Goal: Task Accomplishment & Management: Complete application form

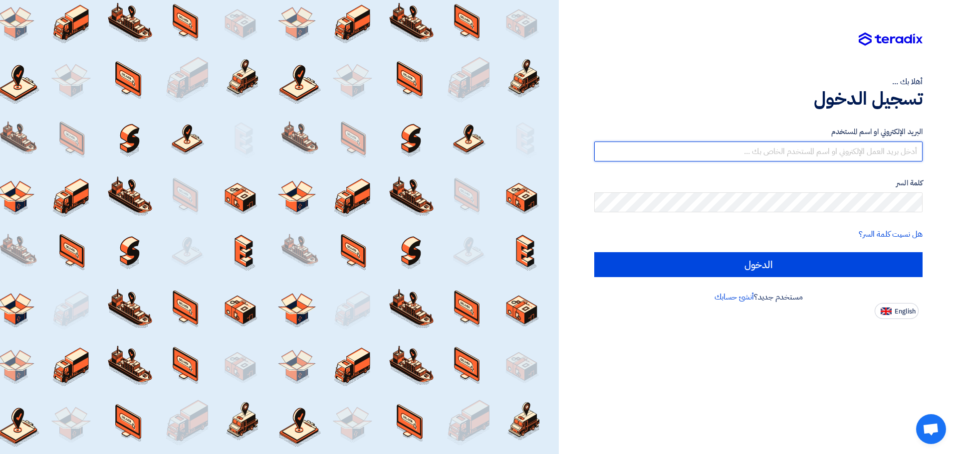
click at [657, 160] on input "text" at bounding box center [758, 152] width 328 height 20
type input "[PERSON_NAME][EMAIL_ADDRESS][DOMAIN_NAME]"
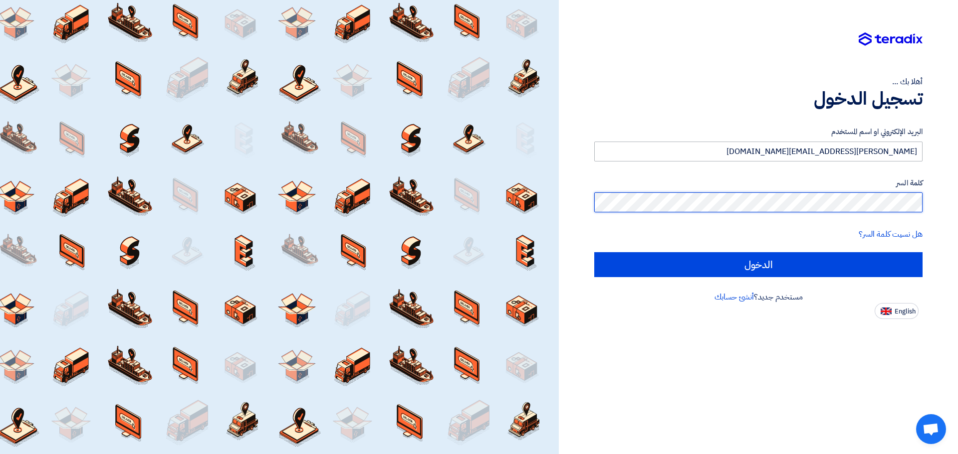
click at [594, 252] on input "الدخول" at bounding box center [758, 264] width 328 height 25
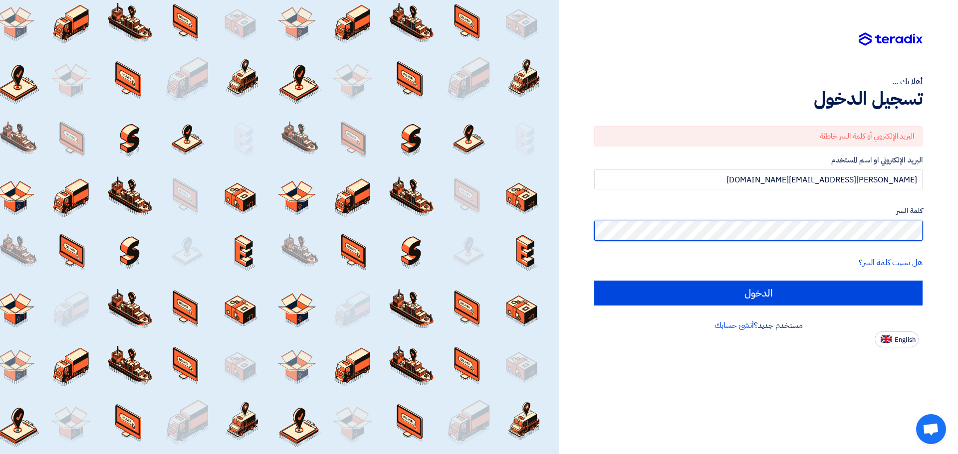
click at [594, 281] on input "الدخول" at bounding box center [758, 293] width 328 height 25
type input "Sign in"
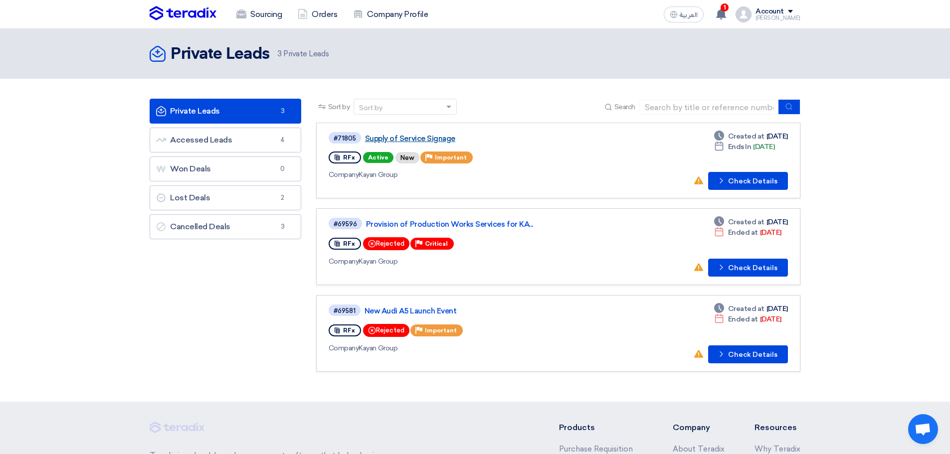
click at [429, 139] on link "Supply of Service Signage" at bounding box center [489, 138] width 249 height 9
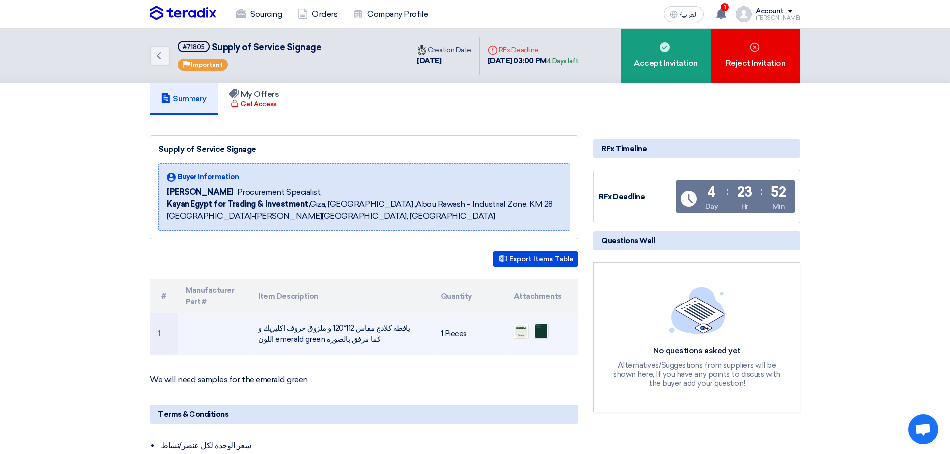
scroll to position [65, 0]
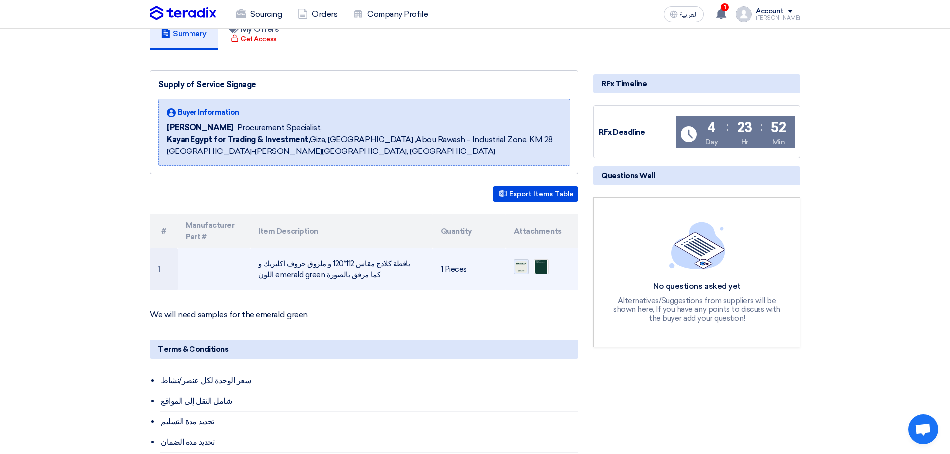
click at [518, 268] on img at bounding box center [521, 267] width 14 height 14
click at [539, 266] on img at bounding box center [541, 266] width 14 height 19
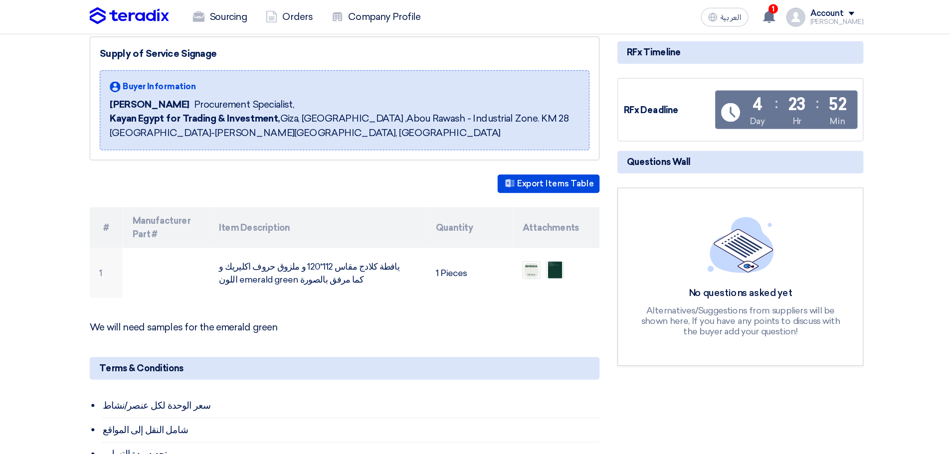
scroll to position [102, 0]
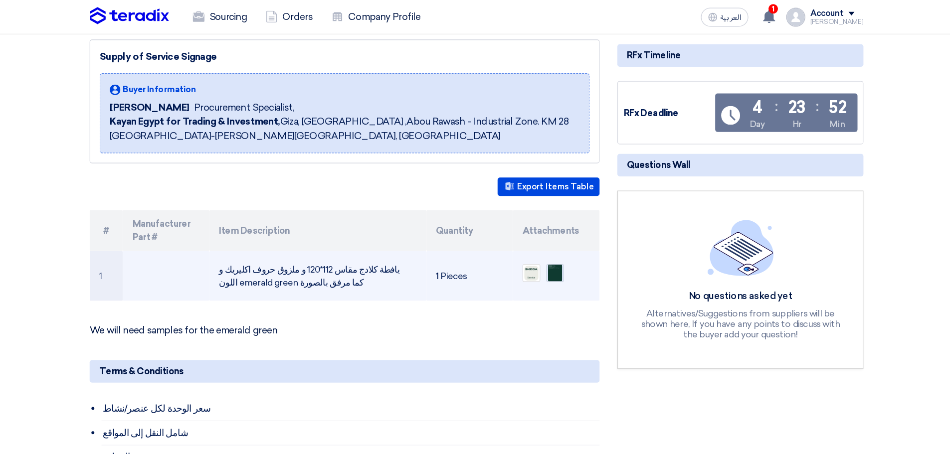
click at [546, 232] on img at bounding box center [541, 230] width 14 height 19
click at [520, 232] on img at bounding box center [521, 230] width 14 height 14
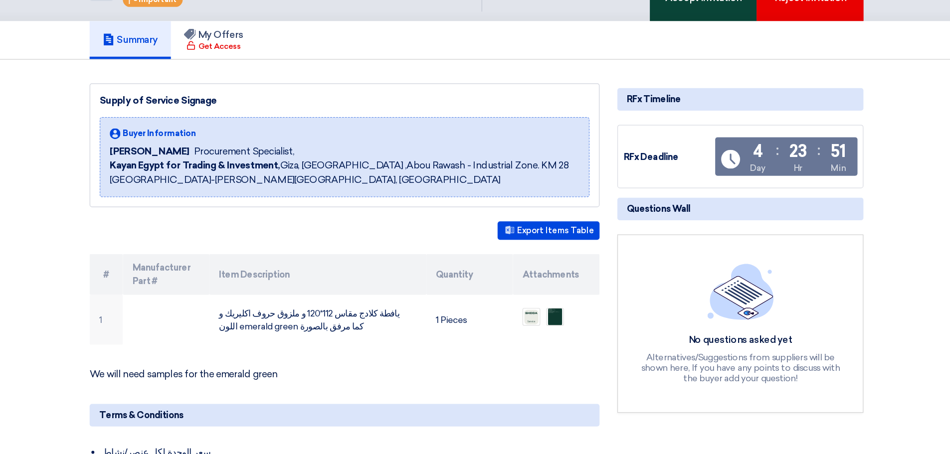
click at [657, 76] on div "Accept Invitation" at bounding box center [666, 56] width 90 height 54
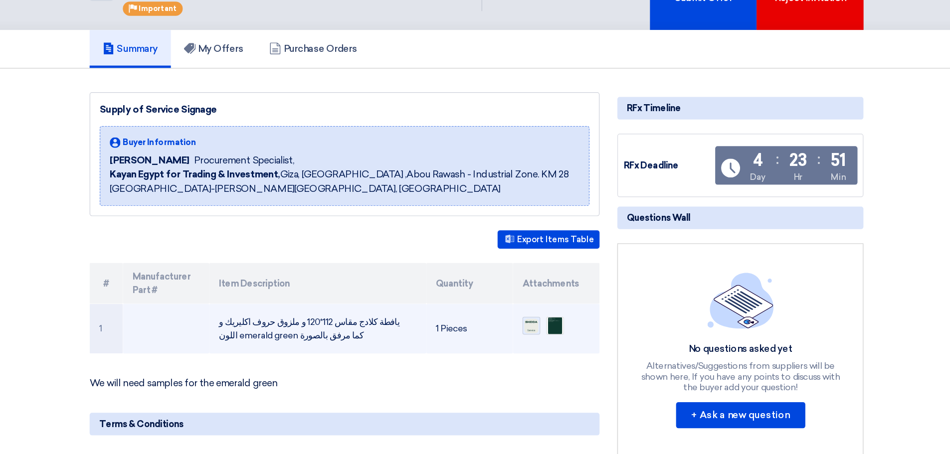
click at [522, 343] on img at bounding box center [521, 339] width 14 height 14
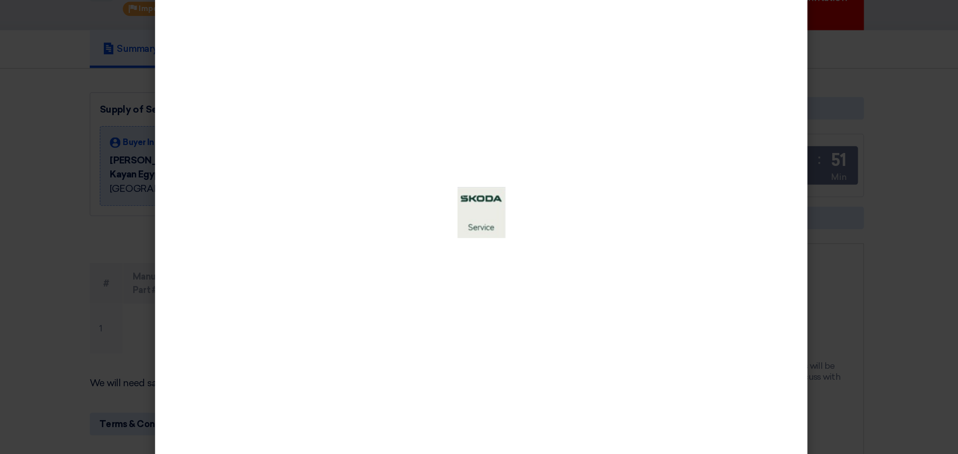
click at [132, 299] on modal-container at bounding box center [479, 227] width 958 height 454
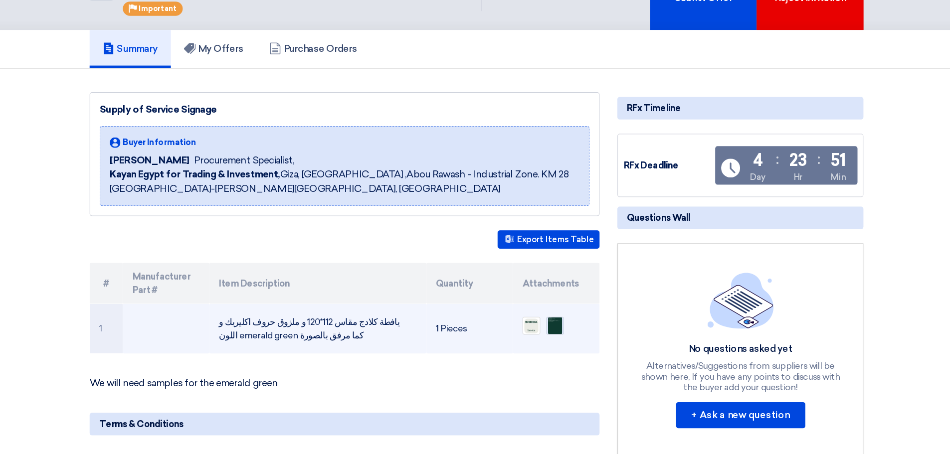
click at [541, 340] on img at bounding box center [541, 339] width 14 height 19
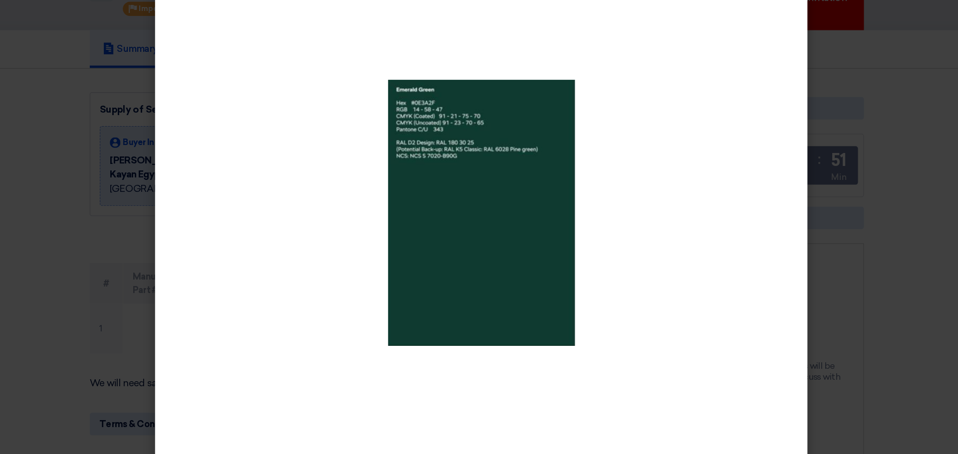
drag, startPoint x: 384, startPoint y: 328, endPoint x: 153, endPoint y: 295, distance: 233.3
click at [153, 295] on modal-container at bounding box center [479, 227] width 958 height 454
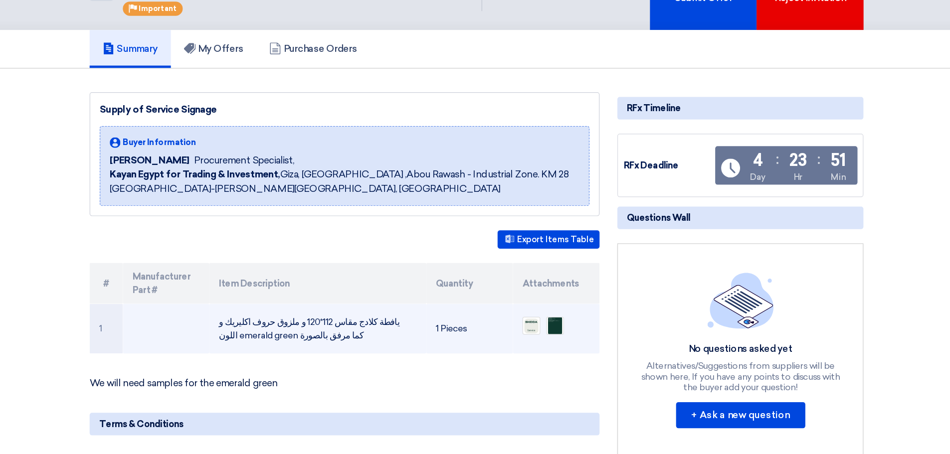
drag, startPoint x: 407, startPoint y: 335, endPoint x: 326, endPoint y: 346, distance: 81.1
click at [326, 346] on td "يافطة كلادج مقاس 112*120 و ملزوق حروف اكليريك و اللون emerald green كما مرفق با…" at bounding box center [341, 342] width 182 height 42
click at [357, 348] on td "يافطة كلادج مقاس 112*120 و ملزوق حروف اكليريك و اللون emerald green كما مرفق با…" at bounding box center [341, 342] width 182 height 42
click at [404, 333] on td "يافطة كلادج مقاس 112*120 و ملزوق حروف اكليريك و اللون emerald green كما مرفق با…" at bounding box center [341, 342] width 182 height 42
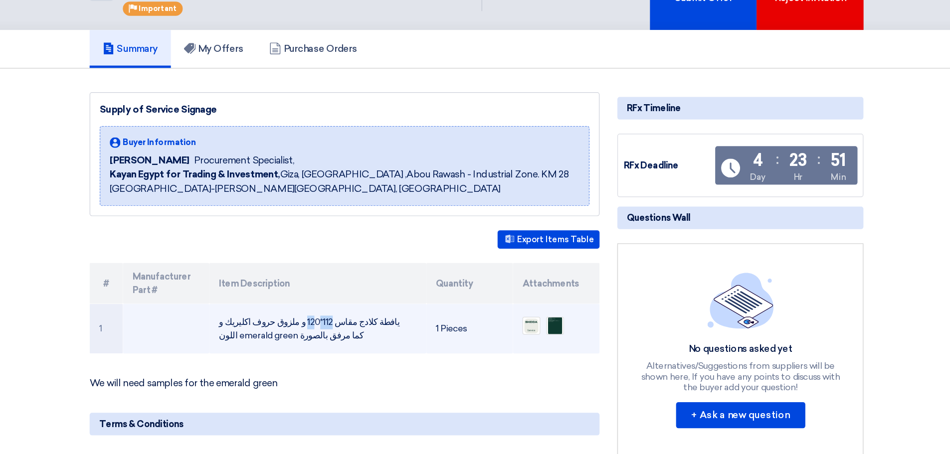
click at [404, 333] on td "يافطة كلادج مقاس 112*120 و ملزوق حروف اكليريك و اللون emerald green كما مرفق با…" at bounding box center [341, 342] width 182 height 42
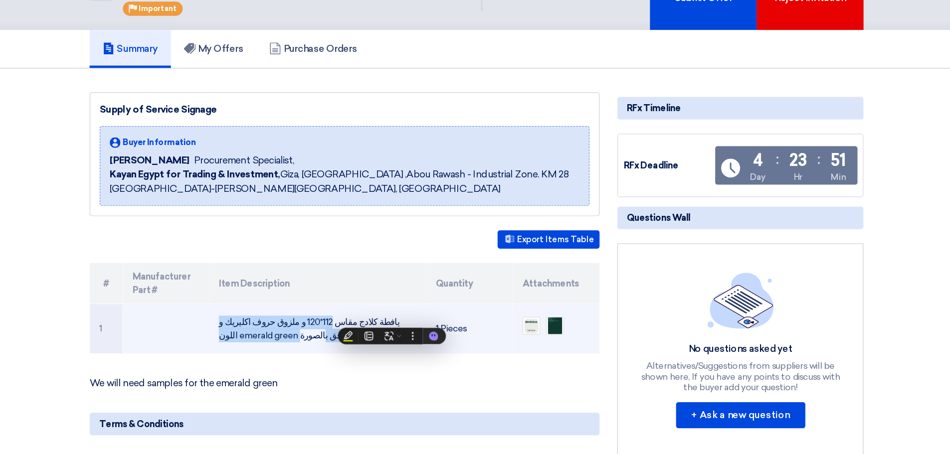
click at [260, 348] on td "يافطة كلادج مقاس 112*120 و ملزوق حروف اكليريك و اللون emerald green كما مرفق با…" at bounding box center [341, 342] width 182 height 42
click at [351, 347] on td "يافطة كلادج مقاس 112*120 و ملزوق حروف اكليريك و اللون emerald green كما مرفق با…" at bounding box center [341, 342] width 182 height 42
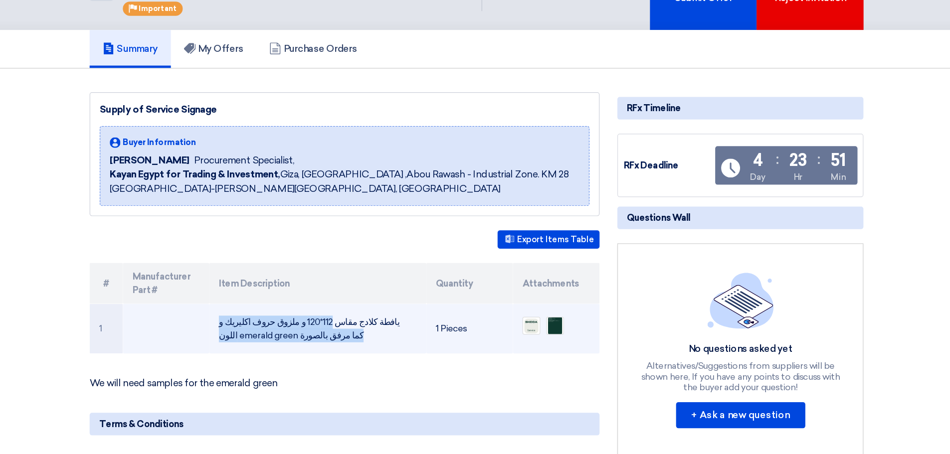
click at [351, 347] on td "يافطة كلادج مقاس 112*120 و ملزوق حروف اكليريك و اللون emerald green كما مرفق با…" at bounding box center [341, 342] width 182 height 42
copy tr "يافطة كلادج مقاس 112*120 و ملزوق حروف اكليريك و اللون emerald green كما مرفق با…"
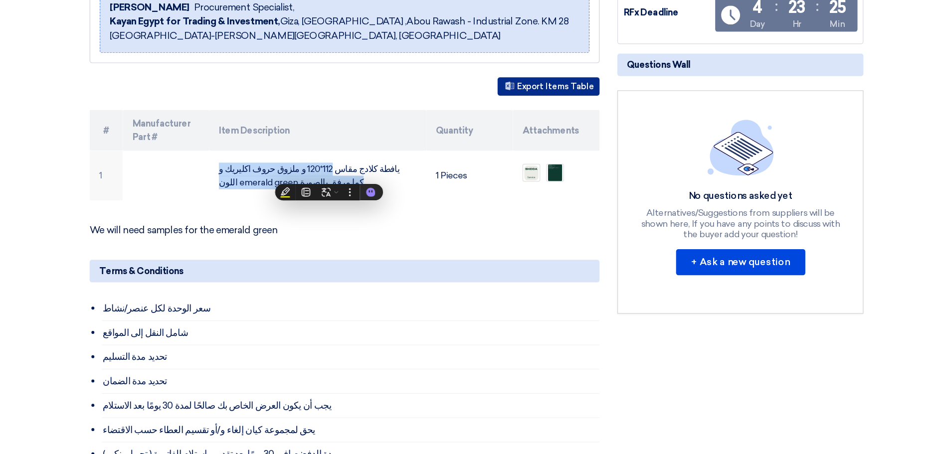
scroll to position [138, 0]
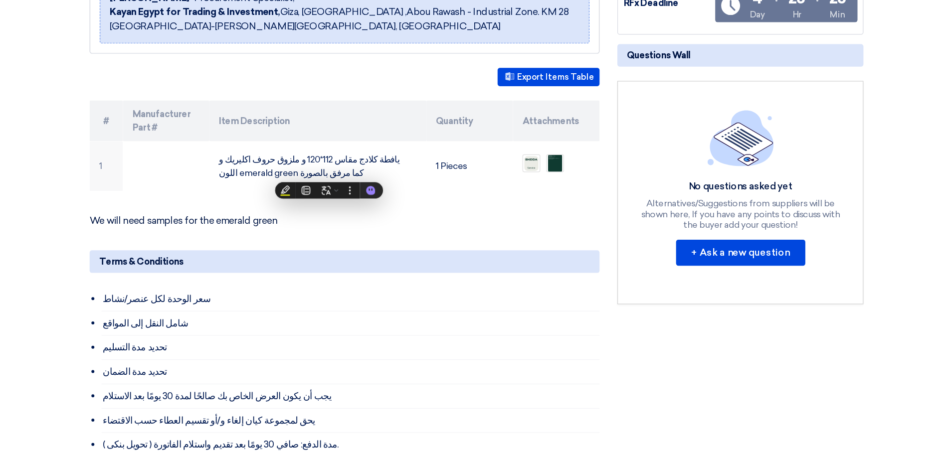
click at [450, 254] on p "We will need samples for the emerald green" at bounding box center [364, 258] width 429 height 10
